Goal: Navigation & Orientation: Go to known website

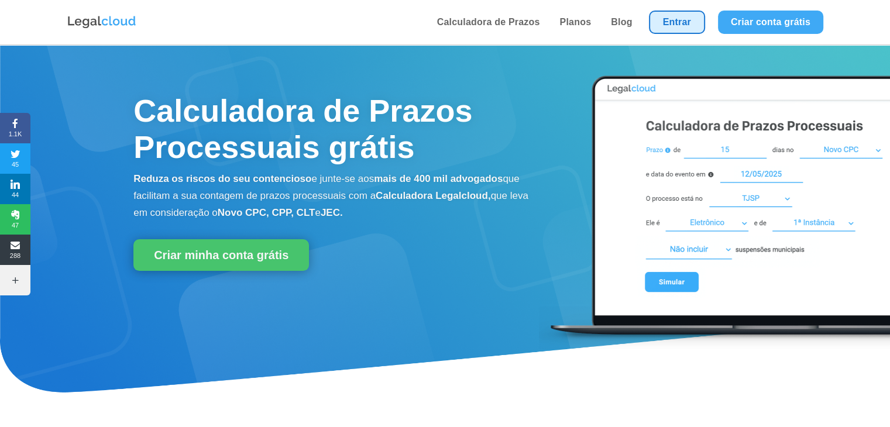
click at [650, 18] on link "Entrar" at bounding box center [677, 22] width 56 height 23
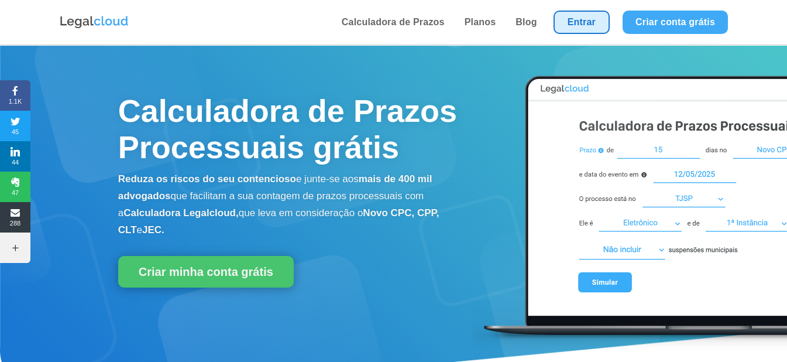
click at [586, 16] on link "Entrar" at bounding box center [581, 22] width 56 height 23
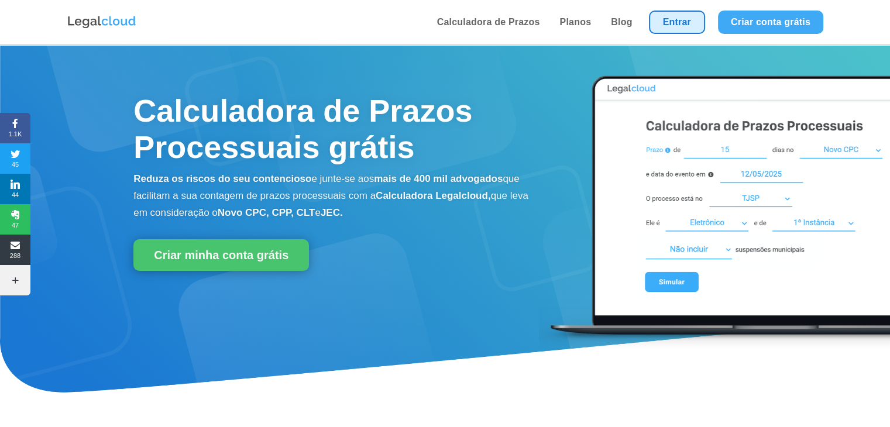
click at [695, 16] on link "Entrar" at bounding box center [677, 22] width 56 height 23
